Goal: Information Seeking & Learning: Learn about a topic

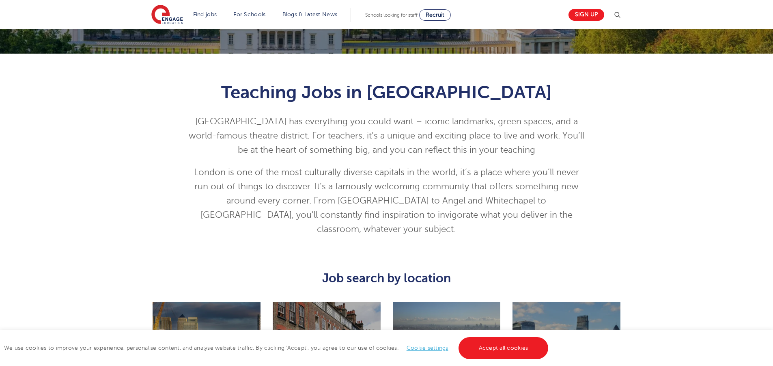
scroll to position [412, 0]
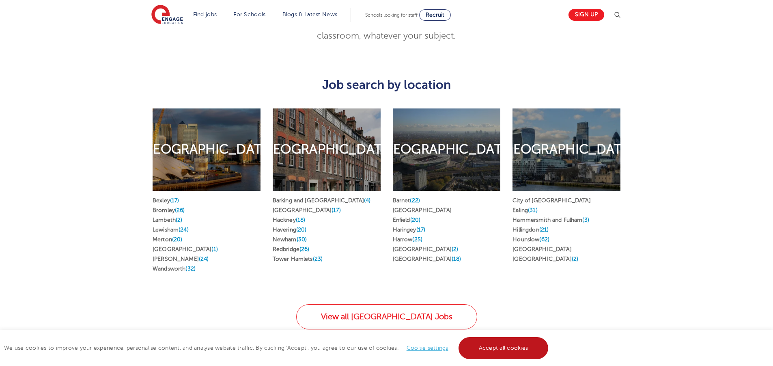
click at [518, 342] on link "Accept all cookies" at bounding box center [503, 348] width 90 height 22
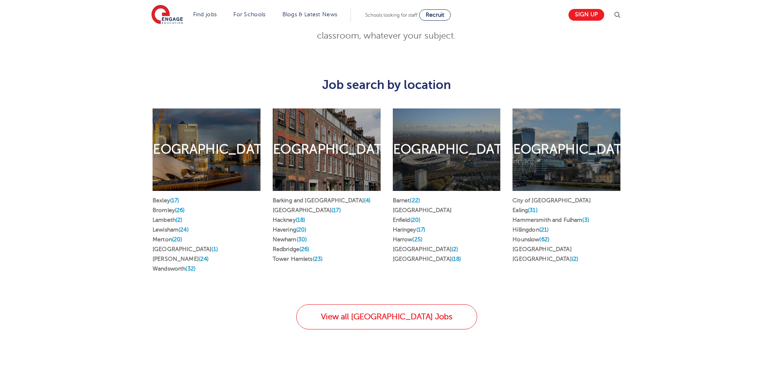
click at [383, 272] on div "East London Find jobs in East London Barking and Dagenham (4) Greenwich (17) Ha…" at bounding box center [327, 192] width 120 height 191
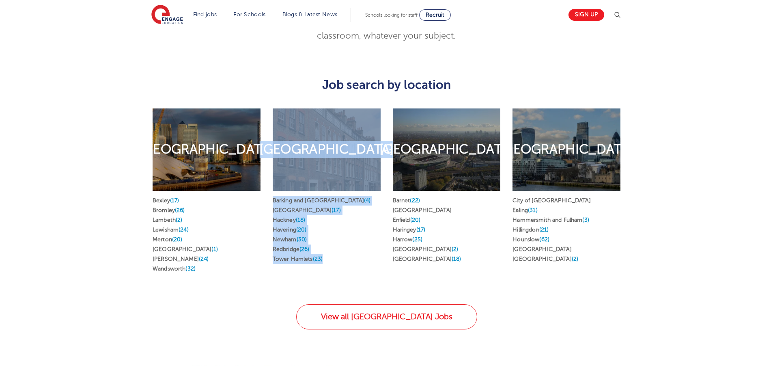
drag, startPoint x: 349, startPoint y: 272, endPoint x: 255, endPoint y: 271, distance: 93.3
click at [255, 271] on div "South London Find jobs in South London Bexley (17) Bromley (26) Lambeth (2) Lew…" at bounding box center [386, 192] width 480 height 191
click at [286, 254] on div "Barking and Dagenham (4) Greenwich (17) Hackney (18) Havering (20) Newham (30) …" at bounding box center [327, 231] width 108 height 81
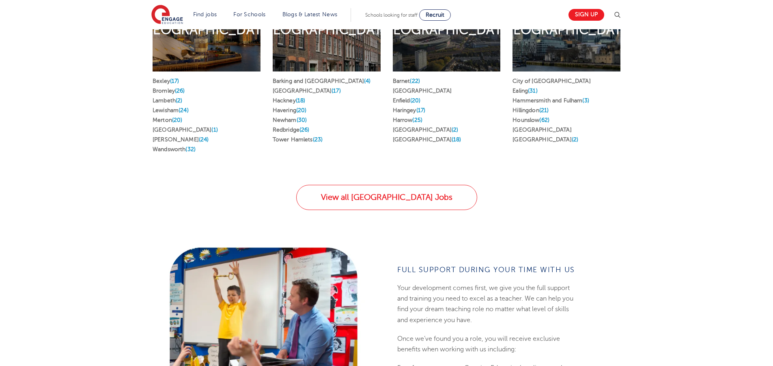
scroll to position [390, 0]
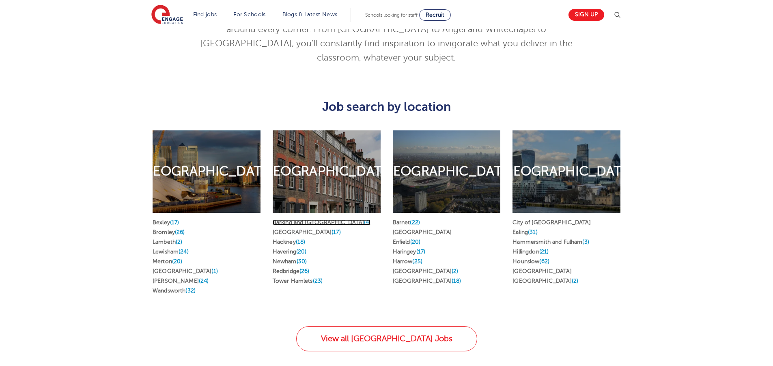
click at [310, 219] on link "Barking and Dagenham (4)" at bounding box center [322, 222] width 98 height 6
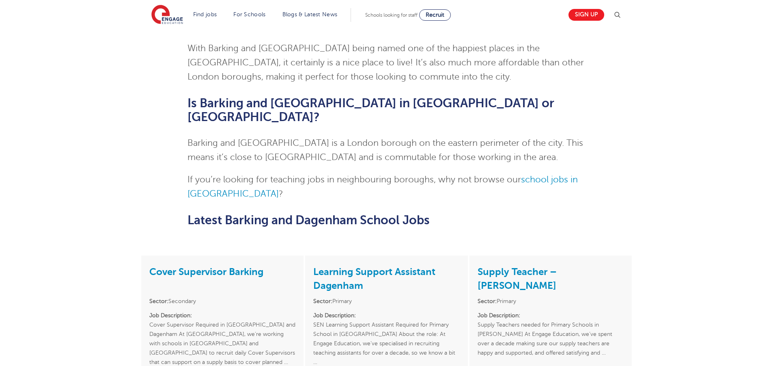
scroll to position [1551, 0]
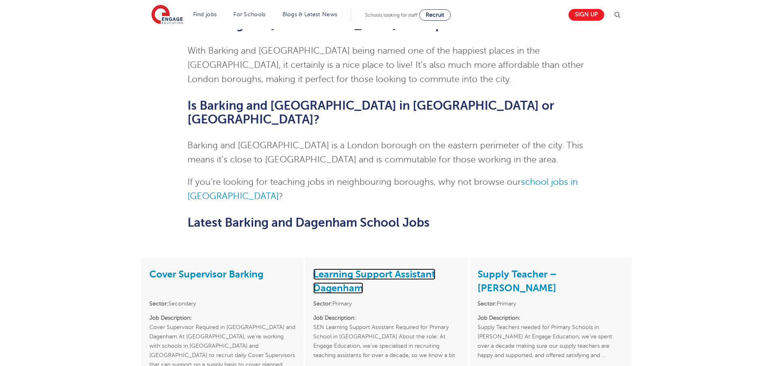
click at [354, 268] on link "Learning Support Assistant Dagenham" at bounding box center [374, 280] width 122 height 25
click at [353, 268] on link "Learning Support Assistant Dagenham" at bounding box center [374, 280] width 122 height 25
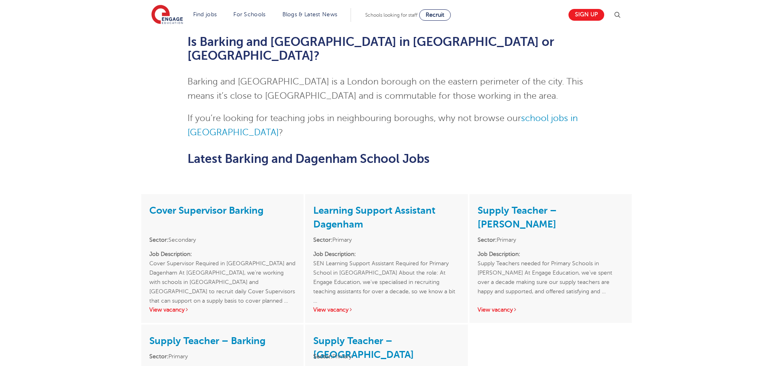
scroll to position [1578, 0]
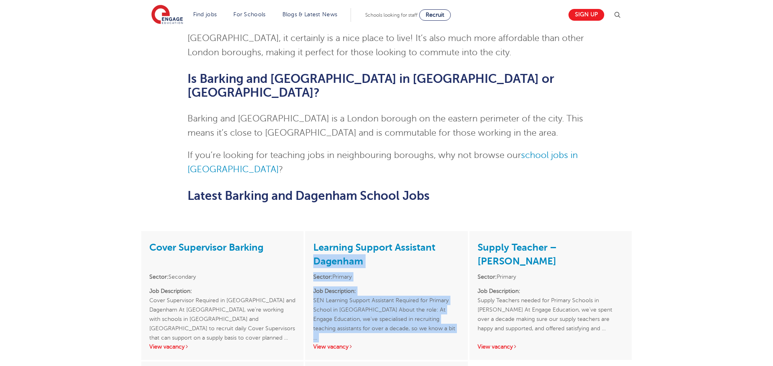
drag, startPoint x: 459, startPoint y: 195, endPoint x: 467, endPoint y: 94, distance: 101.3
click at [467, 231] on div "Learning Support Assistant Dagenham Sector: Primary Job Description: SEN Learni…" at bounding box center [386, 295] width 162 height 129
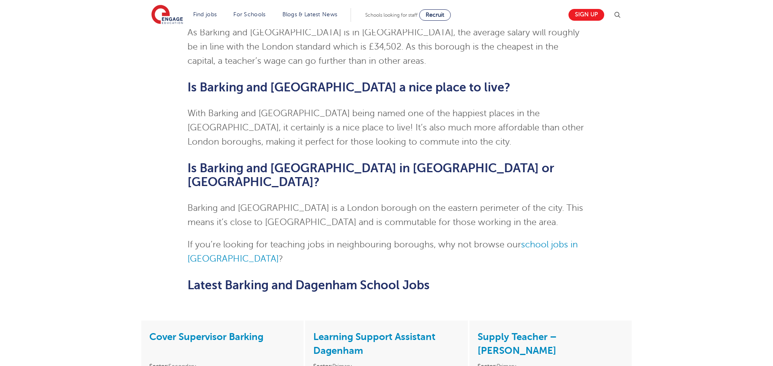
scroll to position [1620, 0]
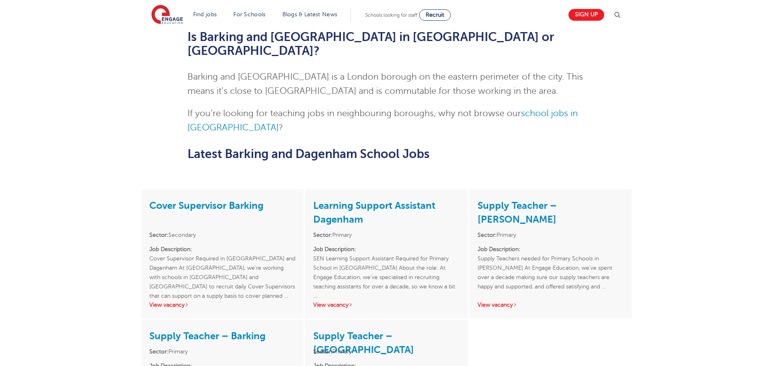
drag, startPoint x: 467, startPoint y: 78, endPoint x: 469, endPoint y: 57, distance: 21.3
click at [469, 189] on div "Cover Supervisor Barking Sector: Secondary Job Description: Cover Supervisor Re…" at bounding box center [386, 189] width 492 height 0
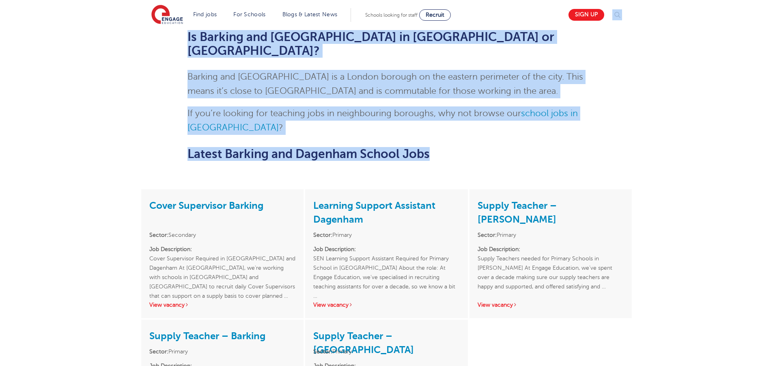
drag, startPoint x: 473, startPoint y: 32, endPoint x: 474, endPoint y: 26, distance: 6.7
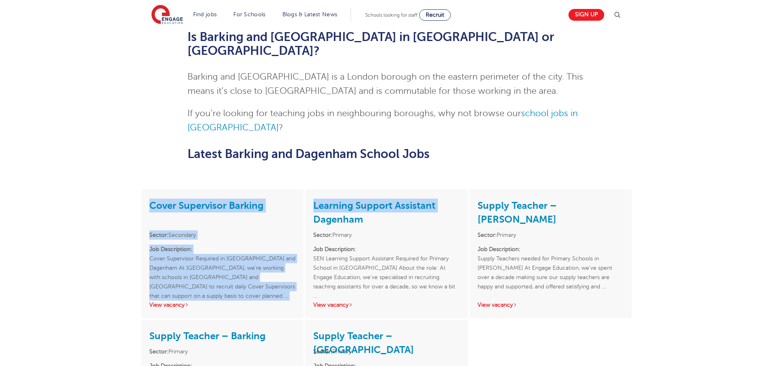
drag, startPoint x: 468, startPoint y: 45, endPoint x: 473, endPoint y: 36, distance: 11.3
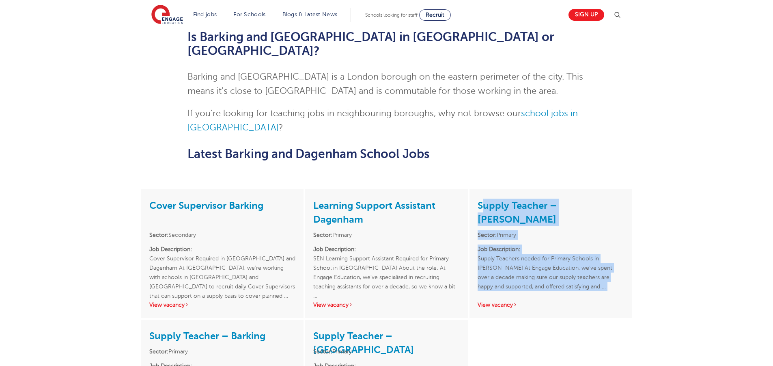
drag, startPoint x: 470, startPoint y: 77, endPoint x: 475, endPoint y: 167, distance: 90.6
click at [475, 189] on div "Supply Teacher – Chadwell Heath Sector: Primary Job Description: Supply Teacher…" at bounding box center [550, 253] width 162 height 129
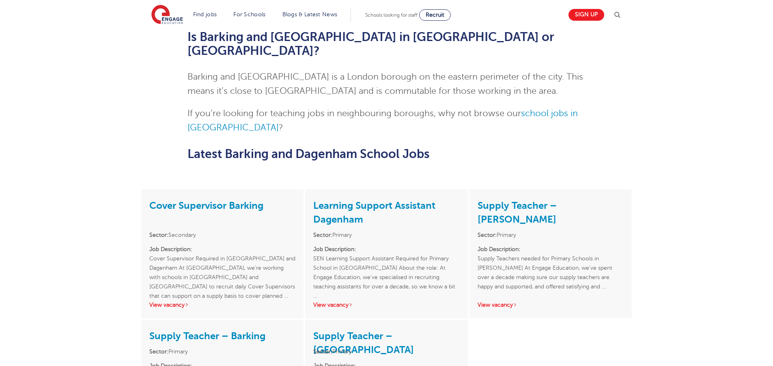
click at [471, 189] on div "Cover Supervisor Barking Sector: Secondary Job Description: Cover Supervisor Re…" at bounding box center [386, 312] width 492 height 247
click at [469, 189] on div "Supply Teacher – Chadwell Heath Sector: Primary Job Description: Supply Teacher…" at bounding box center [551, 254] width 164 height 130
click at [471, 189] on div "Supply Teacher – Chadwell Heath Sector: Primary Job Description: Supply Teacher…" at bounding box center [550, 253] width 162 height 129
click at [474, 189] on div "Supply Teacher – Chadwell Heath Sector: Primary Job Description: Supply Teacher…" at bounding box center [550, 253] width 162 height 129
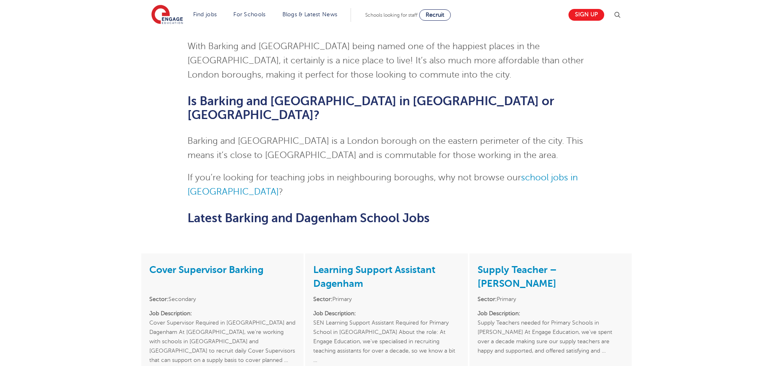
scroll to position [1565, 0]
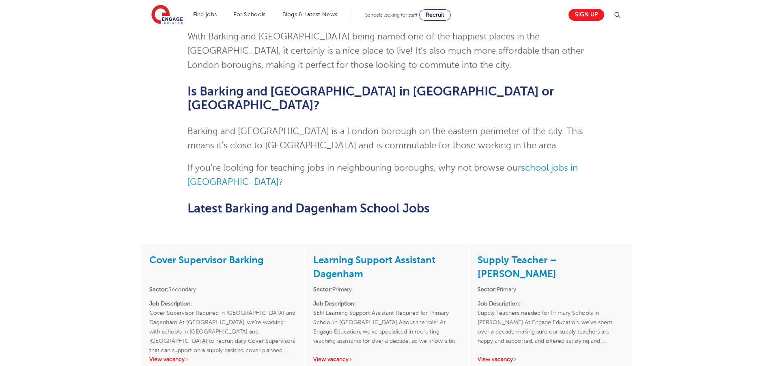
click at [332, 243] on div "Learning Support Assistant Dagenham Sector: Primary Job Description: SEN Learni…" at bounding box center [386, 307] width 162 height 129
click at [318, 254] on link "Learning Support Assistant Dagenham" at bounding box center [374, 266] width 122 height 25
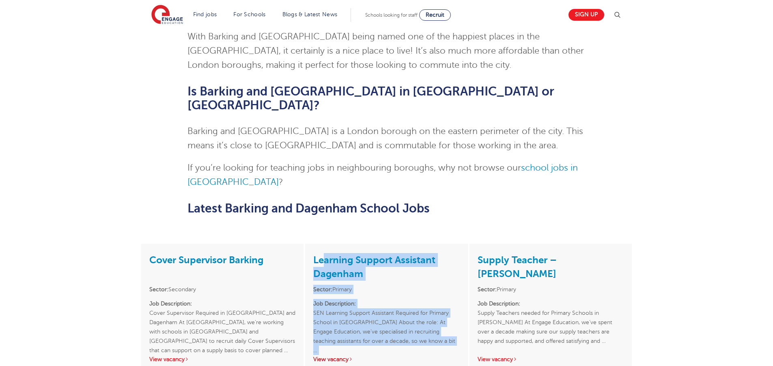
drag, startPoint x: 319, startPoint y: 119, endPoint x: 332, endPoint y: 215, distance: 96.6
click at [331, 243] on div "Learning Support Assistant Dagenham Sector: Primary Job Description: SEN Learni…" at bounding box center [386, 307] width 162 height 129
click at [340, 356] on link "View vacancy" at bounding box center [333, 359] width 40 height 6
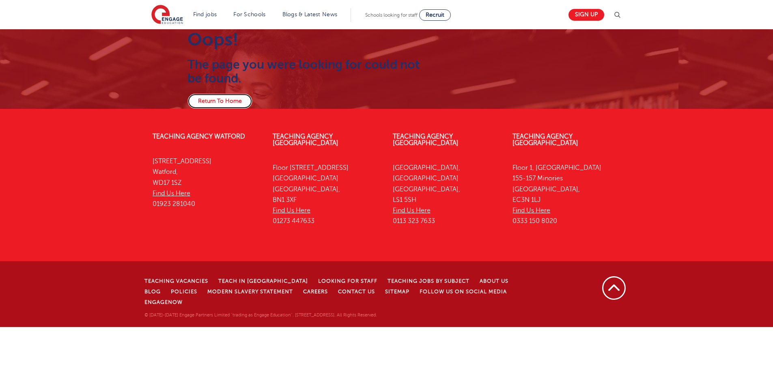
click at [232, 95] on link "Return To Home" at bounding box center [219, 100] width 65 height 15
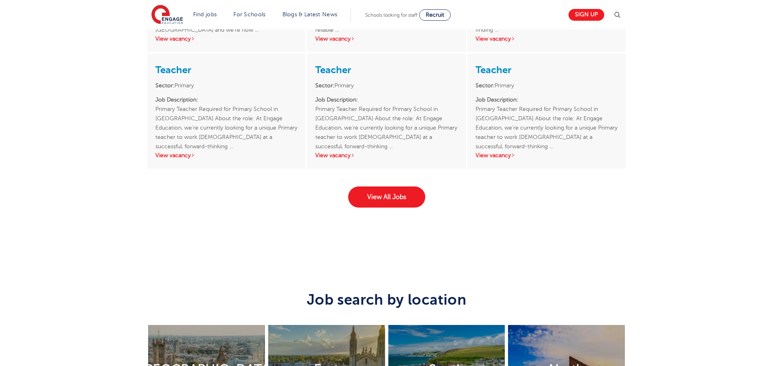
scroll to position [1108, 0]
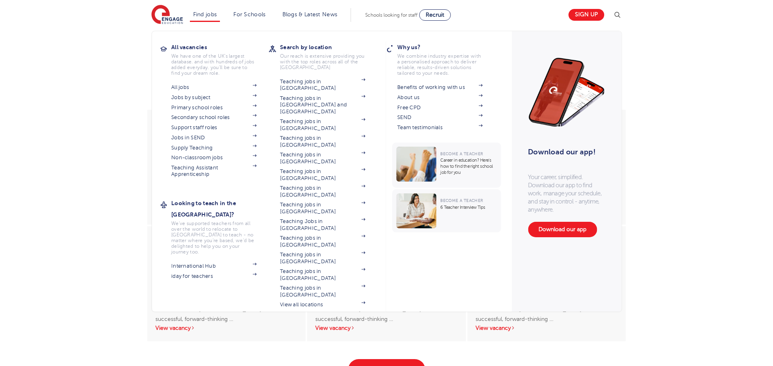
click at [189, 132] on section "All jobs Jobs by subject Primary school roles Secondary school roles Support st…" at bounding box center [219, 130] width 97 height 96
click at [189, 133] on section "All jobs Jobs by subject Primary school roles Secondary school roles Support st…" at bounding box center [219, 130] width 97 height 96
click at [198, 133] on section "All jobs Jobs by subject Primary school roles Secondary school roles Support st…" at bounding box center [219, 130] width 97 height 96
click at [198, 137] on link "Jobs in SEND" at bounding box center [213, 137] width 85 height 6
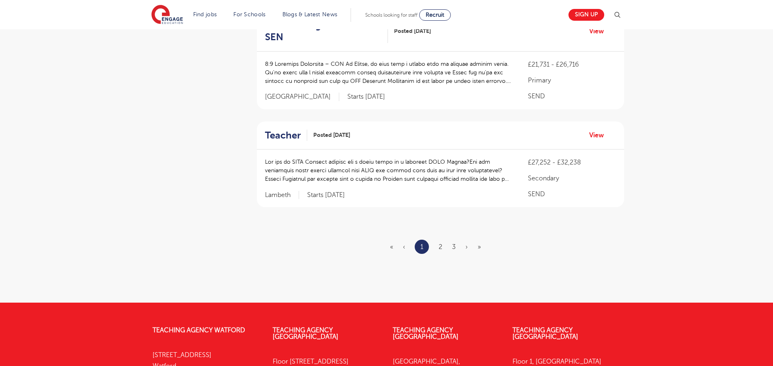
scroll to position [963, 0]
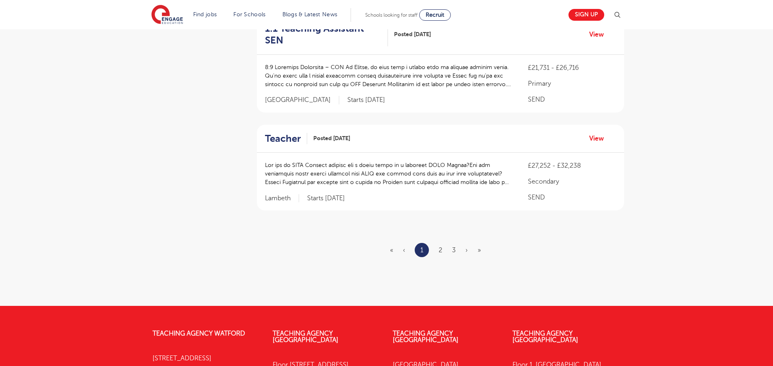
click at [438, 243] on ul "« ‹ 1 2 3 › »" at bounding box center [440, 250] width 101 height 14
click at [439, 246] on link "2" at bounding box center [441, 249] width 4 height 7
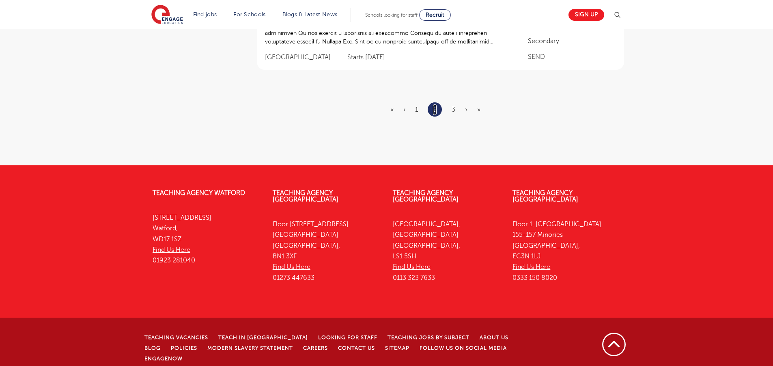
scroll to position [847, 0]
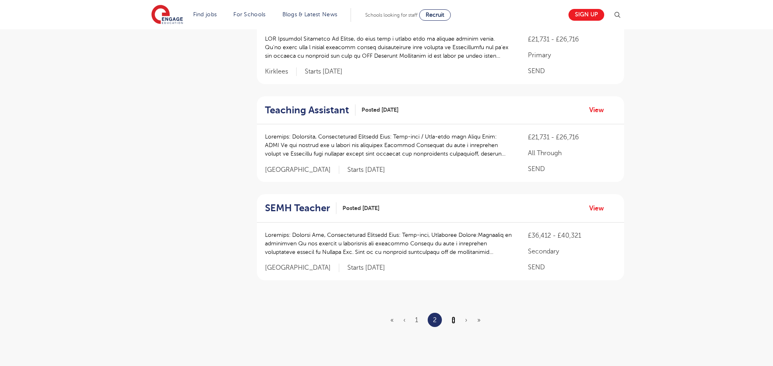
click at [454, 321] on link "3" at bounding box center [454, 319] width 4 height 7
